Goal: Navigation & Orientation: Find specific page/section

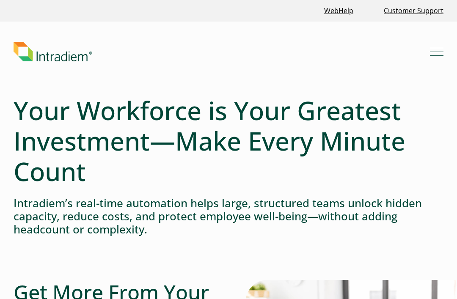
click at [437, 53] on button "Menu" at bounding box center [437, 52] width 14 height 14
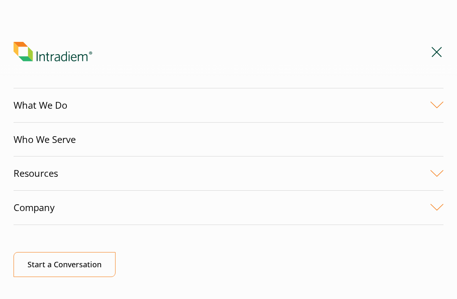
click at [92, 217] on link "Company" at bounding box center [229, 208] width 430 height 34
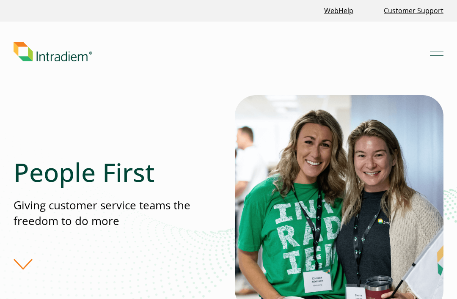
click at [440, 48] on span "Mobile Navigation Button" at bounding box center [437, 48] width 14 height 1
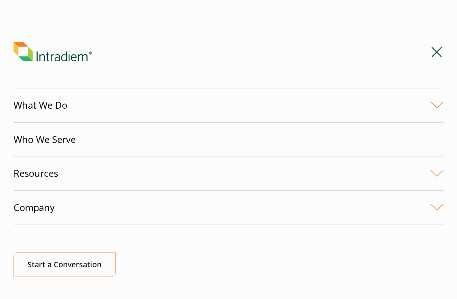
click at [431, 215] on link "Company" at bounding box center [229, 208] width 430 height 34
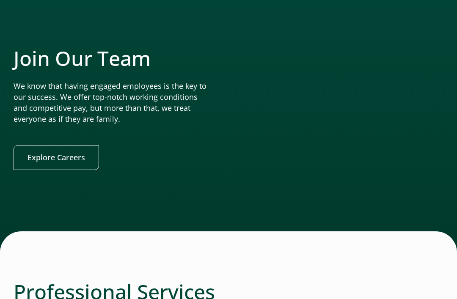
scroll to position [1947, 0]
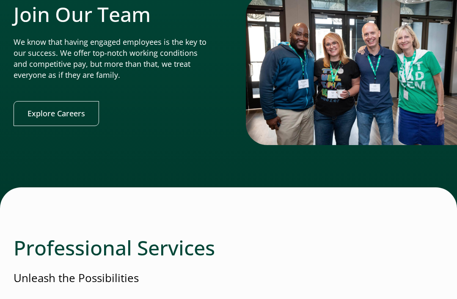
click at [62, 101] on link "Explore Careers" at bounding box center [56, 113] width 85 height 25
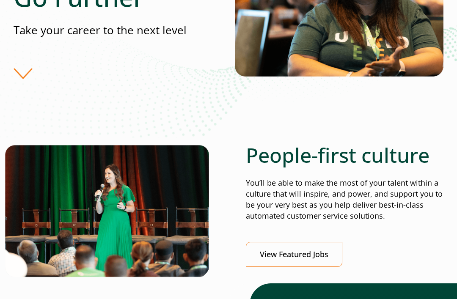
scroll to position [225, 0]
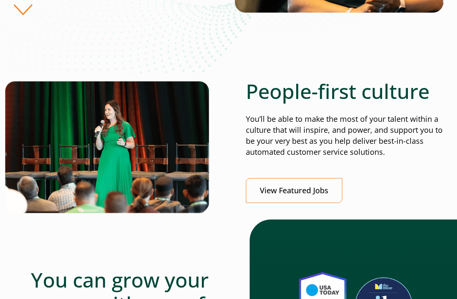
click at [287, 190] on link "View Featured Jobs" at bounding box center [294, 191] width 96 height 25
